Goal: Task Accomplishment & Management: Manage account settings

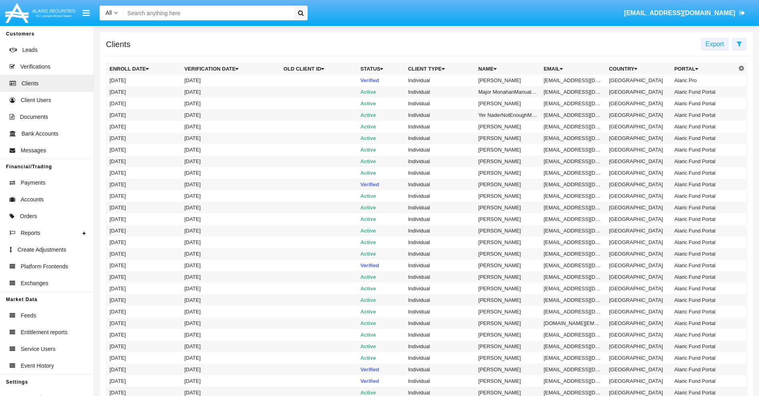
click at [739, 43] on icon at bounding box center [739, 44] width 5 height 6
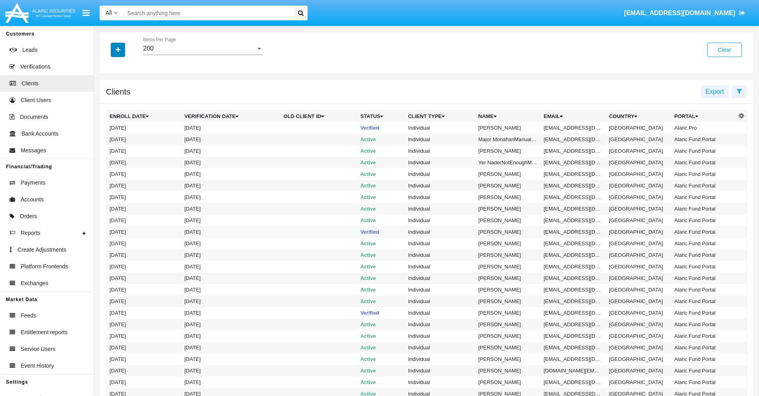
click at [118, 49] on icon "button" at bounding box center [118, 50] width 4 height 6
click at [124, 135] on span "Email" at bounding box center [124, 136] width 16 height 10
click at [110, 139] on input "Email" at bounding box center [109, 139] width 0 height 0
checkbox input "true"
click at [118, 49] on icon "button" at bounding box center [118, 50] width 4 height 6
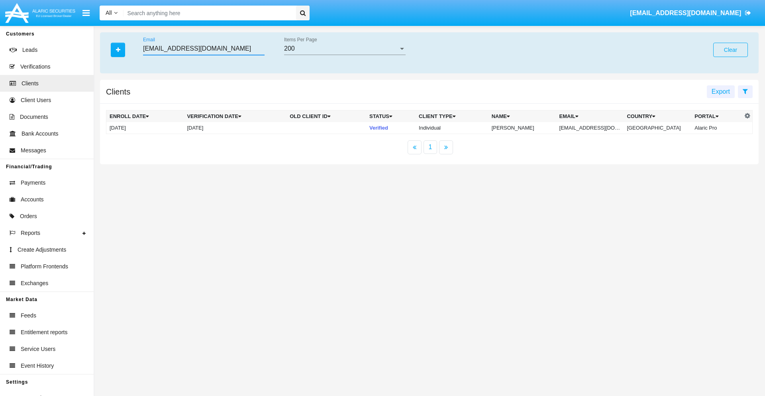
type input "[EMAIL_ADDRESS][DOMAIN_NAME]"
click at [596, 128] on td "[EMAIL_ADDRESS][DOMAIN_NAME]" at bounding box center [590, 128] width 68 height 12
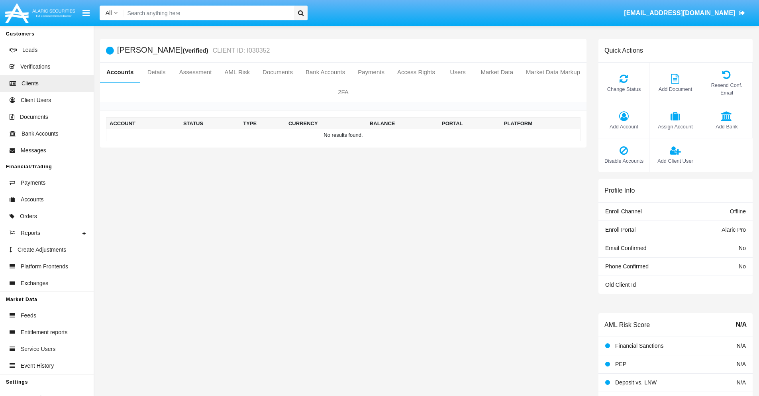
click at [624, 126] on span "Add Account" at bounding box center [624, 127] width 43 height 8
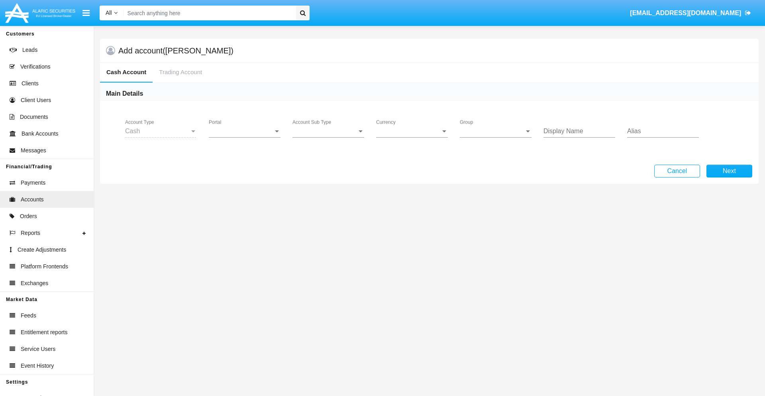
click at [245, 131] on span "Portal" at bounding box center [241, 131] width 65 height 7
click at [245, 137] on span "Alaric Pro" at bounding box center [246, 137] width 74 height 19
click at [328, 131] on span "Account Sub Type" at bounding box center [324, 131] width 65 height 7
click at [328, 137] on span "Trading Cash" at bounding box center [321, 137] width 59 height 19
click at [496, 131] on span "Group" at bounding box center [492, 131] width 65 height 7
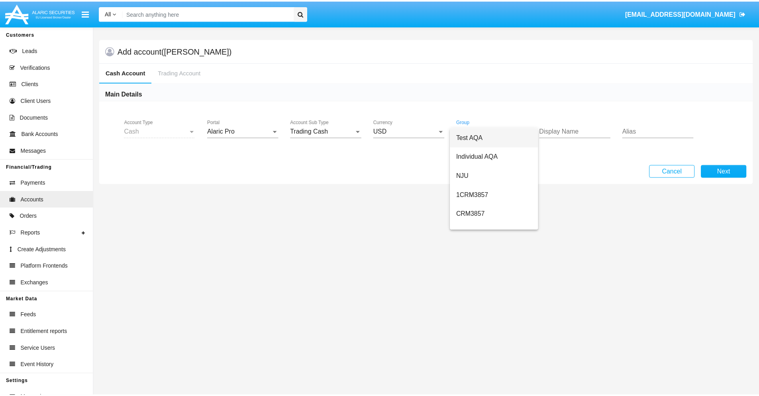
scroll to position [357, 0]
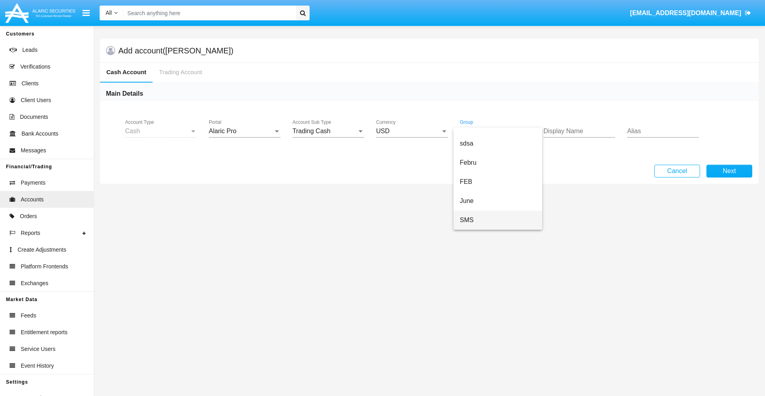
click at [498, 220] on span "SMS" at bounding box center [498, 219] width 76 height 19
type input "blue"
type input "red"
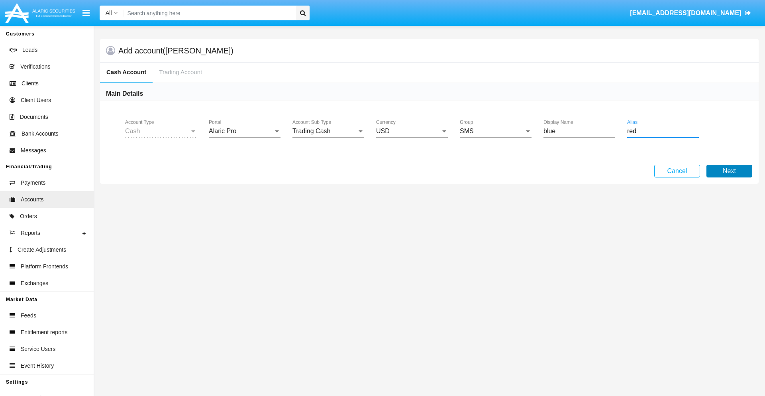
click at [729, 171] on button "Next" at bounding box center [730, 171] width 46 height 13
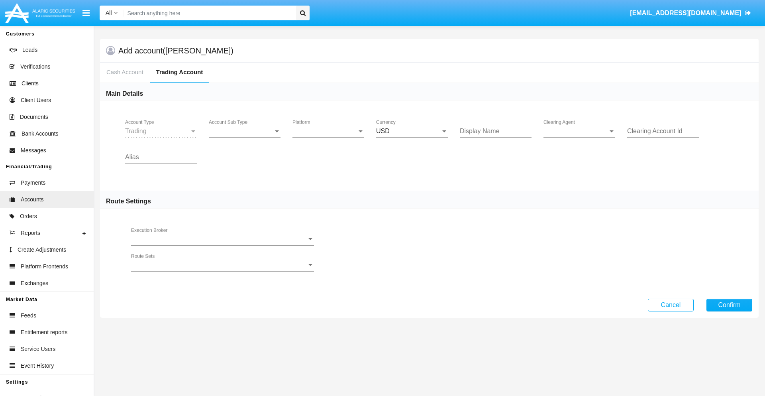
click at [245, 131] on span "Account Sub Type" at bounding box center [241, 131] width 65 height 7
click at [245, 137] on span "Trading" at bounding box center [245, 137] width 72 height 19
click at [328, 131] on span "Platform" at bounding box center [324, 131] width 65 height 7
click at [328, 137] on span "Hammer Lite" at bounding box center [328, 137] width 72 height 19
click at [579, 131] on span "Clearing Agent" at bounding box center [576, 131] width 65 height 7
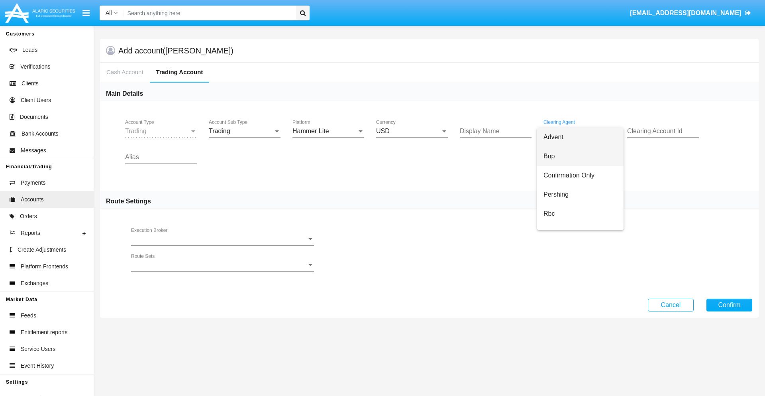
click at [587, 156] on span "Bnp" at bounding box center [581, 156] width 74 height 19
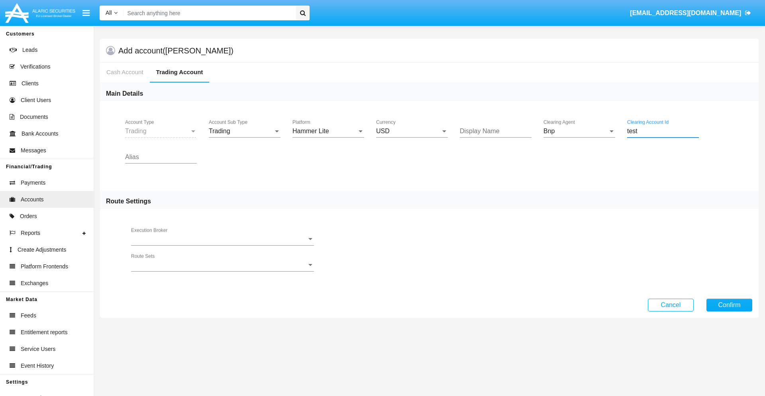
type input "test"
type input "fuchsia"
type input "gold"
click at [729, 304] on button "Confirm" at bounding box center [730, 304] width 46 height 13
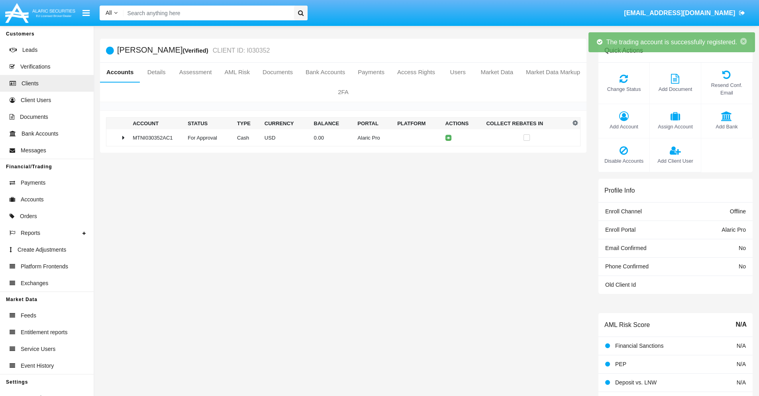
click at [340, 137] on td "0.00" at bounding box center [333, 137] width 44 height 17
click at [448, 137] on icon at bounding box center [450, 138] width 4 height 4
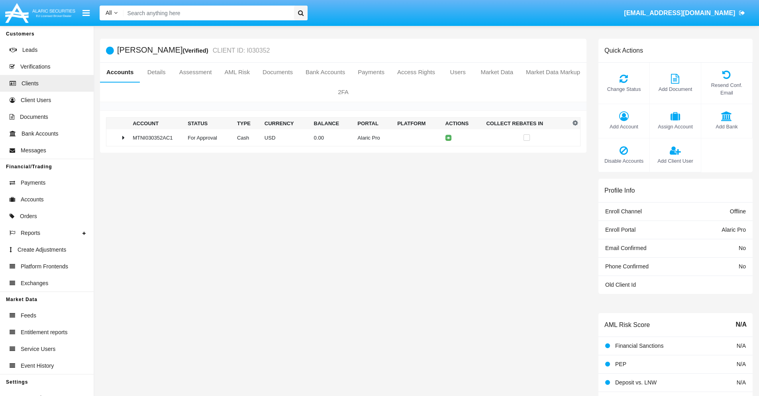
click at [340, 137] on td "0.00" at bounding box center [333, 137] width 44 height 17
click at [448, 154] on icon at bounding box center [450, 155] width 4 height 4
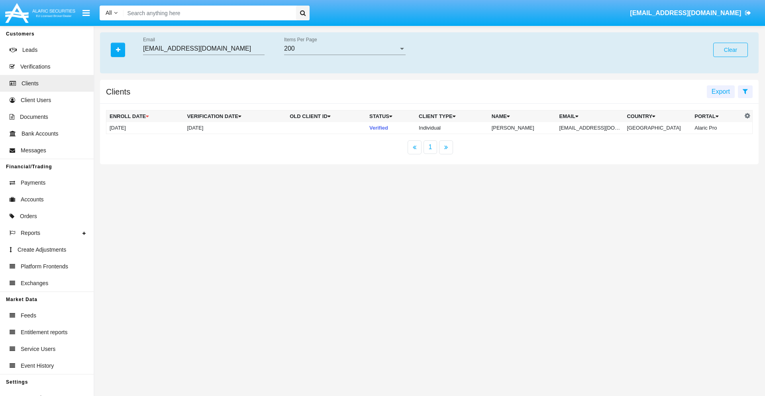
click at [730, 50] on button "Clear" at bounding box center [730, 50] width 35 height 14
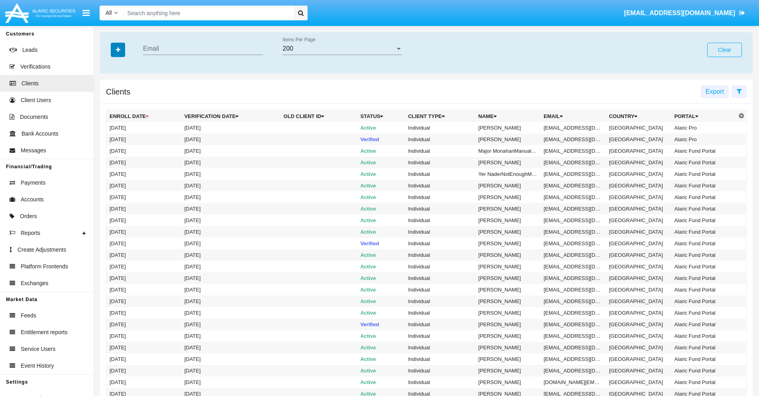
click at [118, 49] on icon "button" at bounding box center [118, 50] width 4 height 6
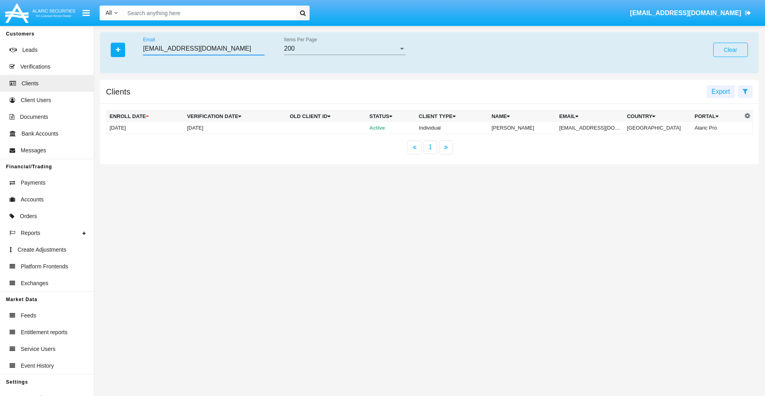
type input "39wvkq@yrhhvm.org"
click at [596, 128] on td "39wvkq@yrhhvm.org" at bounding box center [590, 128] width 68 height 12
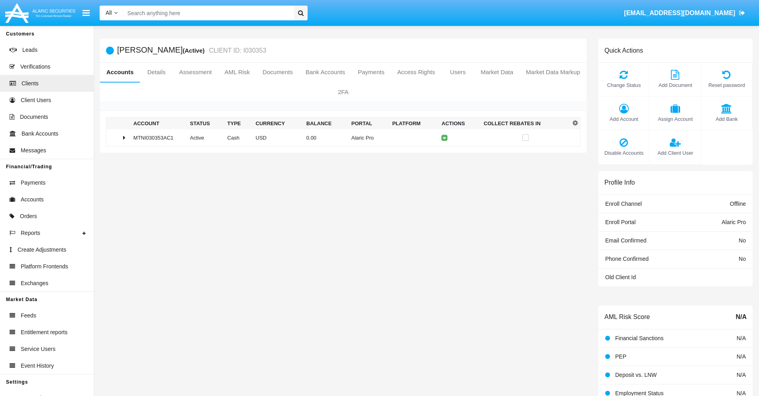
click at [624, 119] on span "Add Account" at bounding box center [624, 119] width 43 height 8
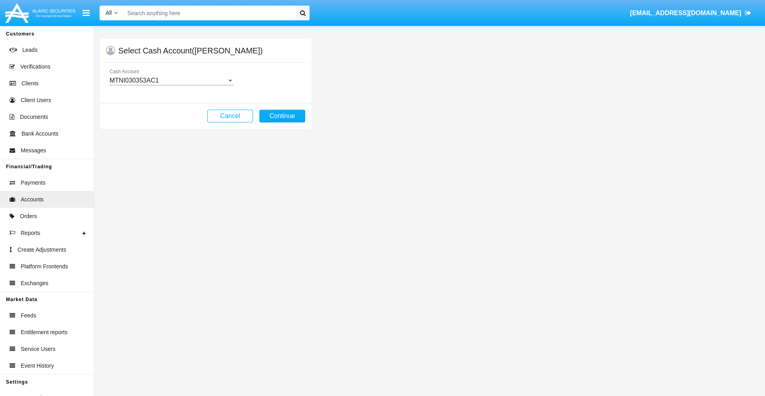
click at [171, 80] on div "MTNI030353AC1" at bounding box center [168, 80] width 117 height 7
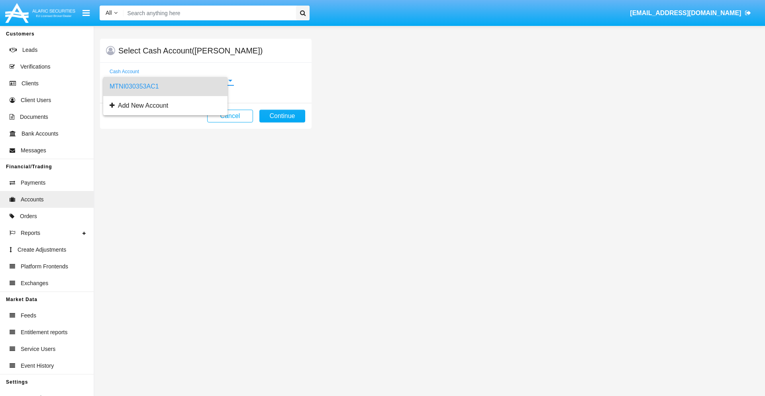
click at [171, 86] on span "MTNI030353AC1" at bounding box center [166, 86] width 112 height 19
click at [282, 116] on button "Continue" at bounding box center [282, 116] width 46 height 13
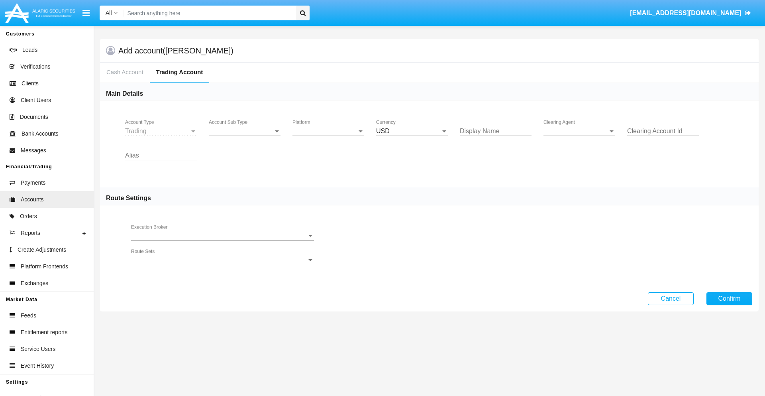
click at [245, 131] on span "Account Sub Type" at bounding box center [241, 131] width 65 height 7
click at [245, 137] on span "Trading" at bounding box center [245, 137] width 72 height 19
click at [328, 131] on span "Platform" at bounding box center [324, 131] width 65 height 7
click at [328, 137] on span "Hammer Lite" at bounding box center [328, 137] width 72 height 19
click at [579, 131] on span "Clearing Agent" at bounding box center [576, 131] width 65 height 7
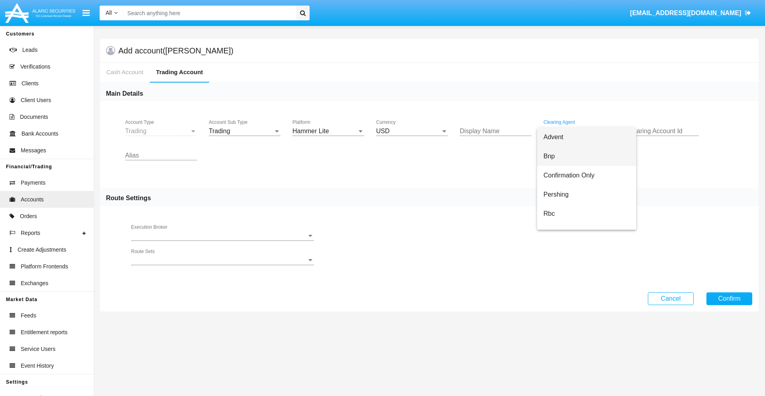
click at [587, 156] on span "Bnp" at bounding box center [587, 156] width 86 height 19
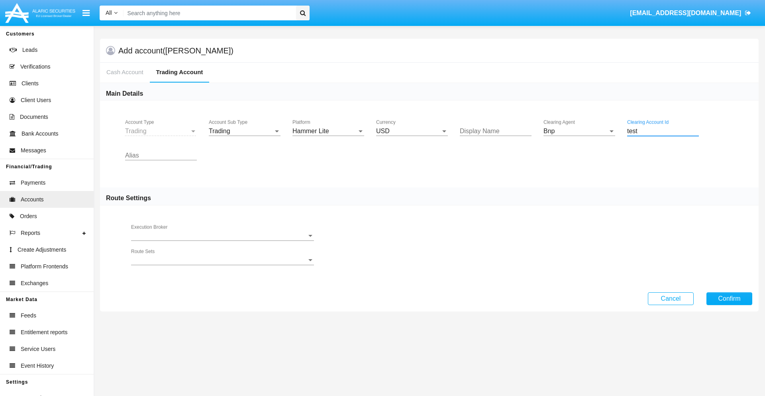
type input "test"
type input "blue"
type input "gold"
click at [729, 298] on button "Confirm" at bounding box center [730, 298] width 46 height 13
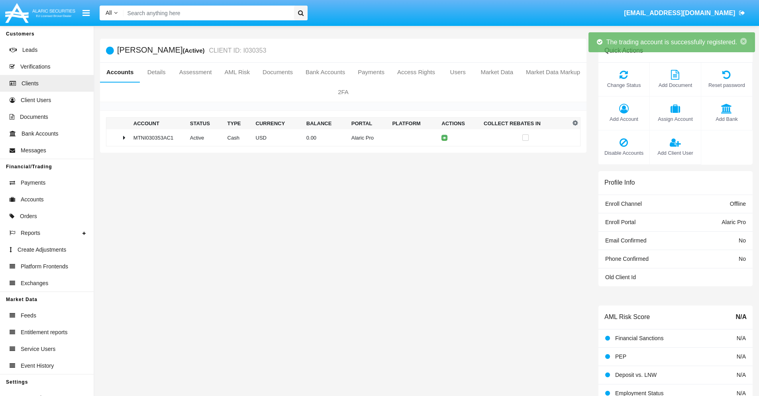
click at [340, 137] on td "0.00" at bounding box center [325, 137] width 45 height 17
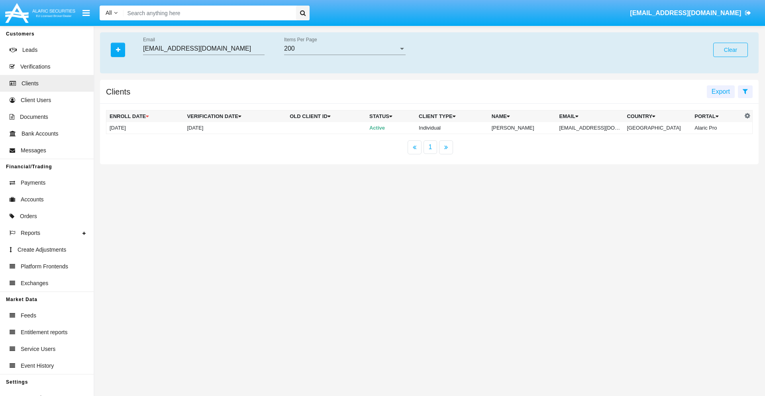
click at [730, 50] on button "Clear" at bounding box center [730, 50] width 35 height 14
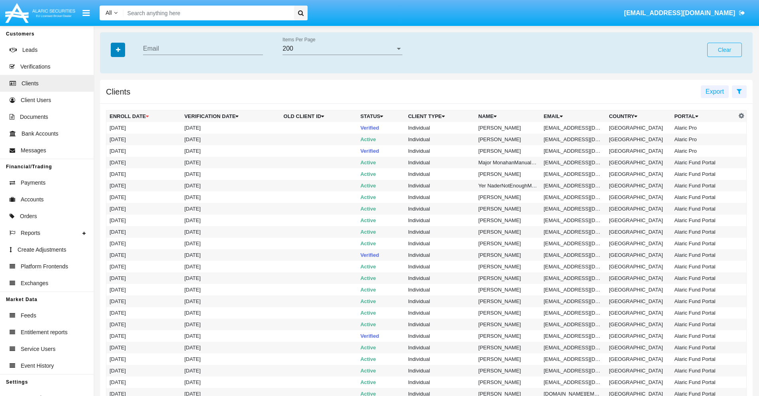
click at [118, 49] on icon "button" at bounding box center [118, 50] width 4 height 6
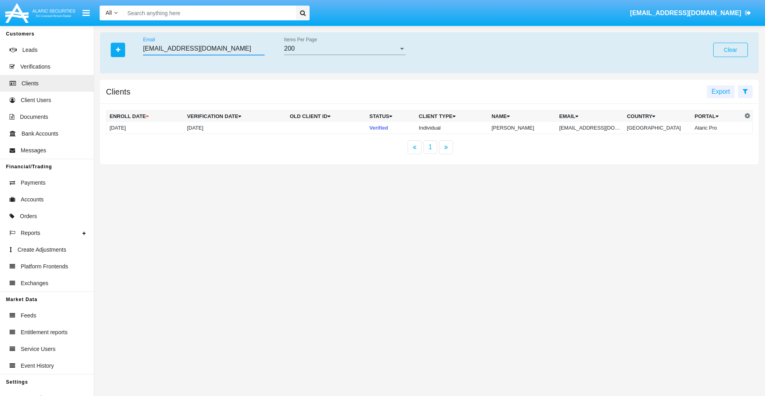
type input "08sffo@m7hmbywzl.com"
click at [596, 128] on td "08sffo@m7hmbywzl.com" at bounding box center [590, 128] width 68 height 12
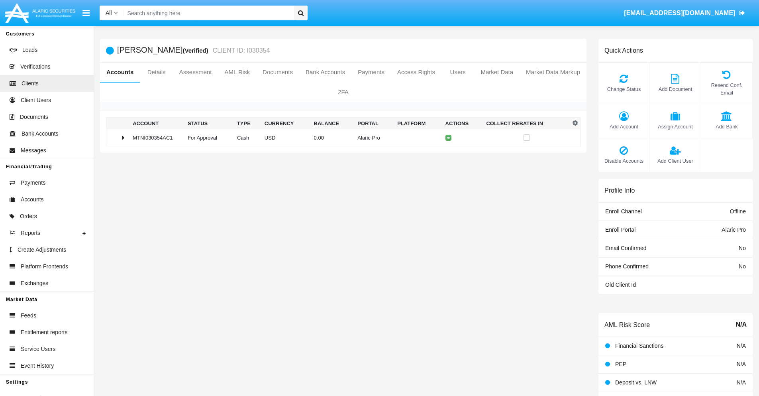
click at [624, 89] on span "Change Status" at bounding box center [624, 89] width 43 height 8
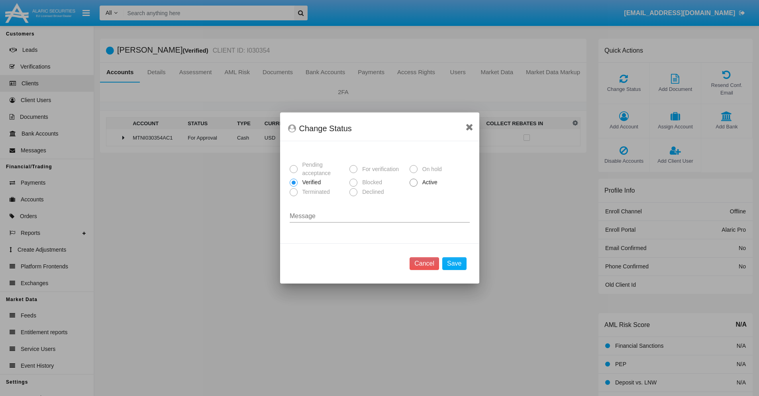
click at [428, 182] on span "Active" at bounding box center [429, 182] width 22 height 8
click at [414, 186] on input "Active" at bounding box center [413, 186] width 0 height 0
radio input "true"
click at [454, 263] on button "Save" at bounding box center [454, 263] width 24 height 13
